Goal: Navigation & Orientation: Find specific page/section

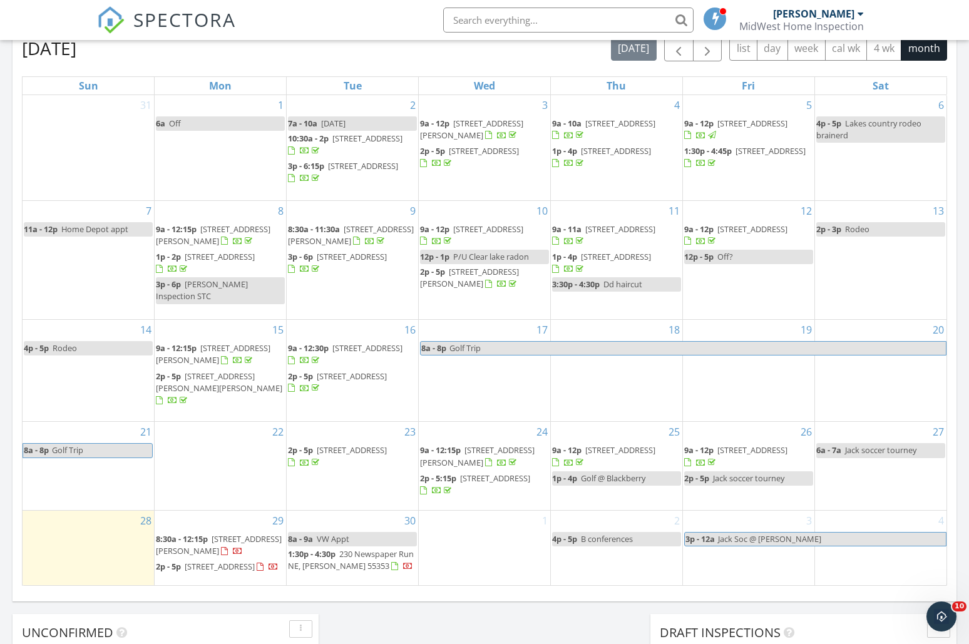
scroll to position [654, 0]
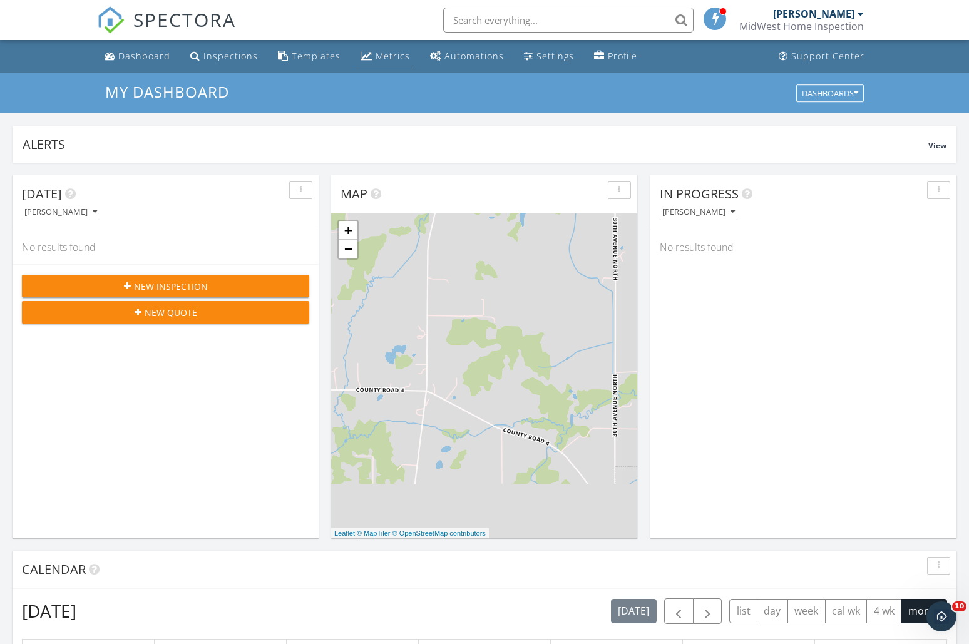
click at [388, 56] on div "Metrics" at bounding box center [392, 56] width 34 height 12
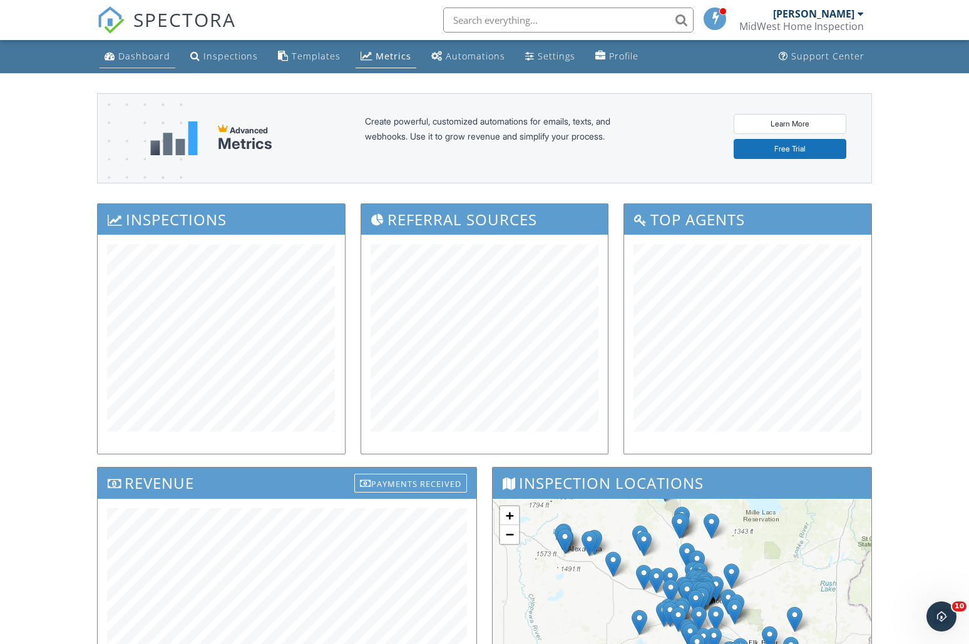
click at [115, 53] on link "Dashboard" at bounding box center [137, 56] width 76 height 23
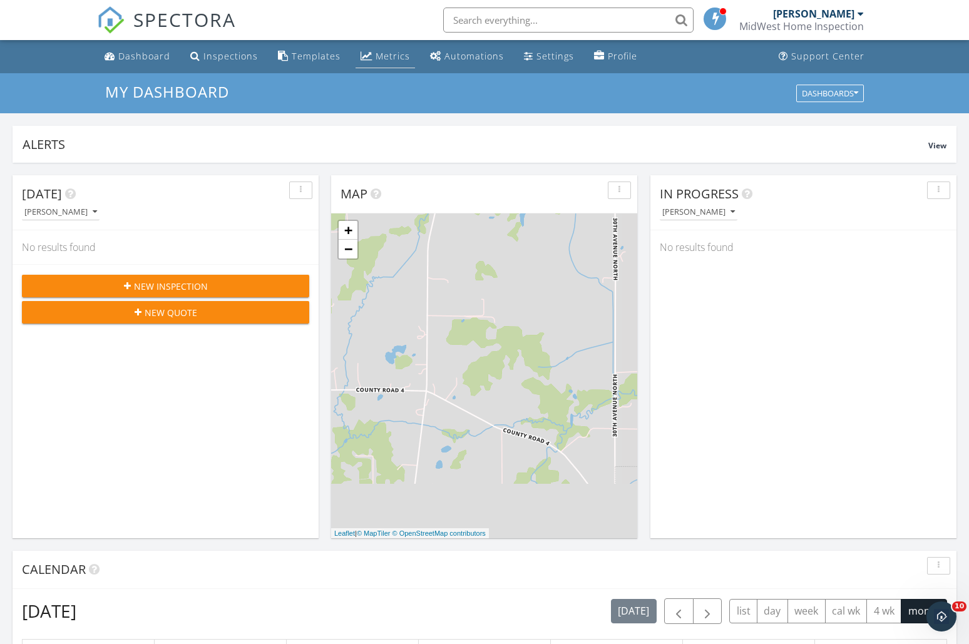
click at [386, 58] on div "Metrics" at bounding box center [392, 56] width 34 height 12
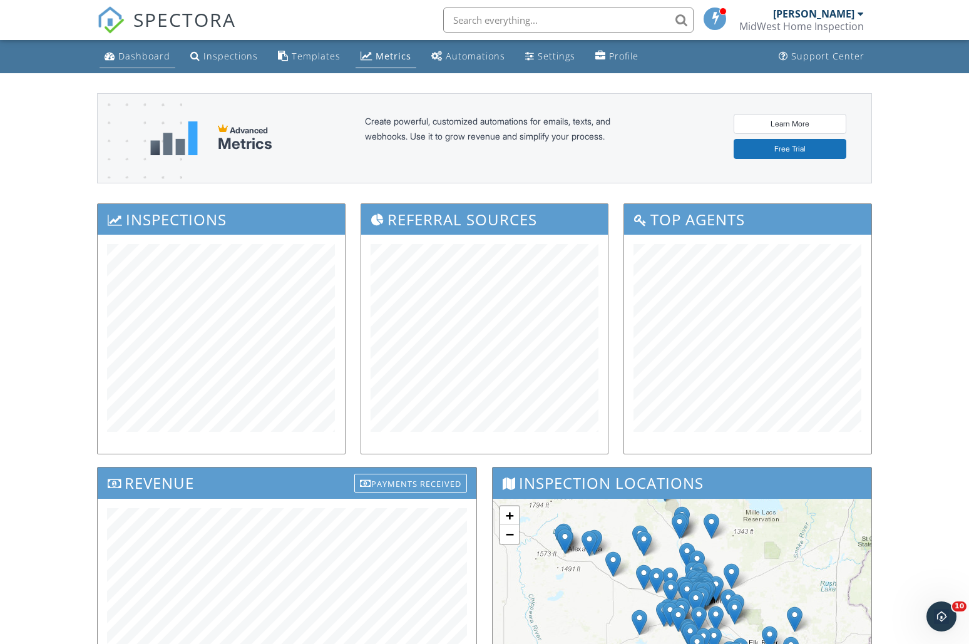
click at [125, 63] on link "Dashboard" at bounding box center [137, 56] width 76 height 23
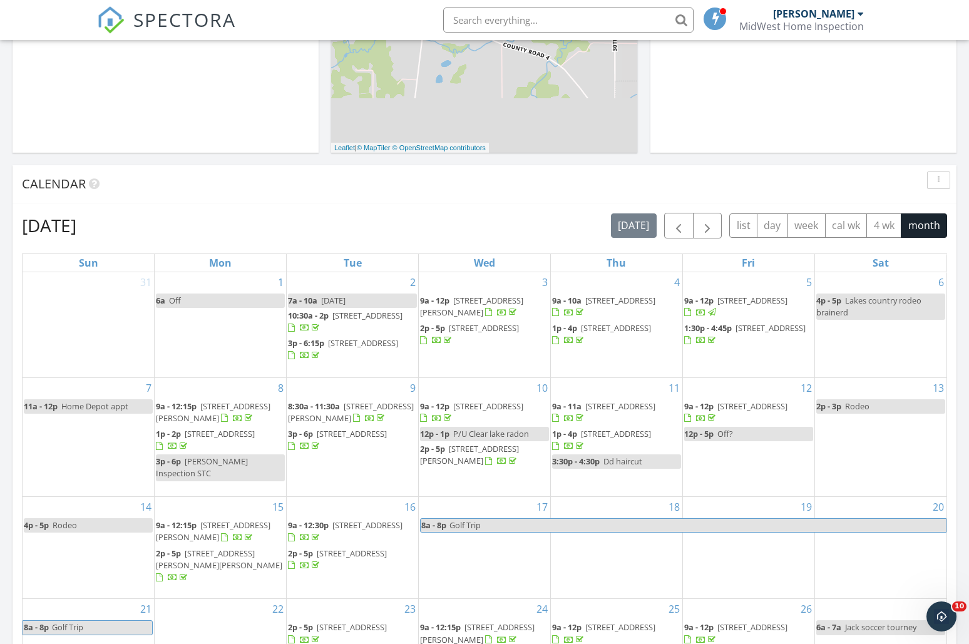
scroll to position [625, 0]
